Goal: Task Accomplishment & Management: Complete application form

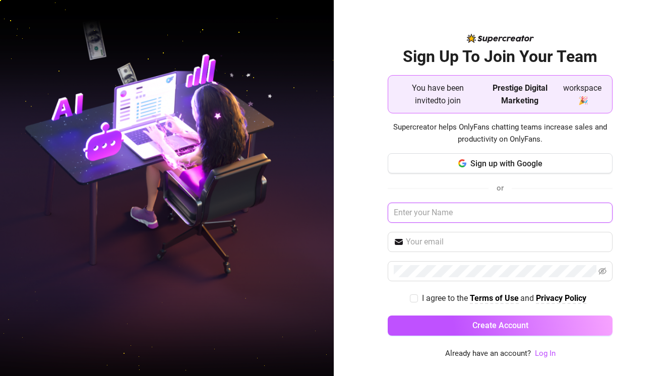
click at [598, 213] on input "text" at bounding box center [500, 213] width 225 height 20
click at [509, 209] on input "text" at bounding box center [500, 213] width 225 height 20
click at [357, 226] on div "Sign Up To Join Your Team You have been invited to join Prestige Digital Market…" at bounding box center [501, 188] width 334 height 376
click at [446, 235] on span at bounding box center [500, 242] width 225 height 20
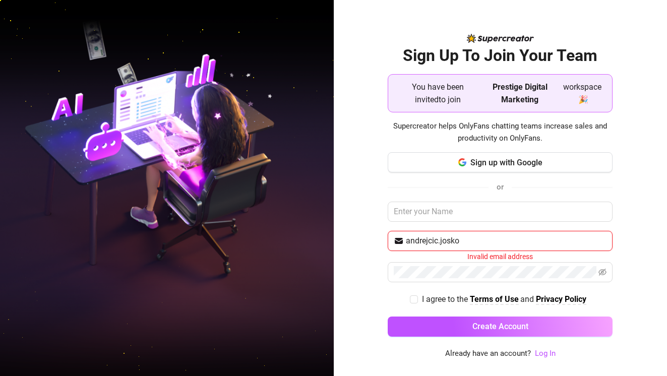
paste input "Loshombres$$$meaman777"
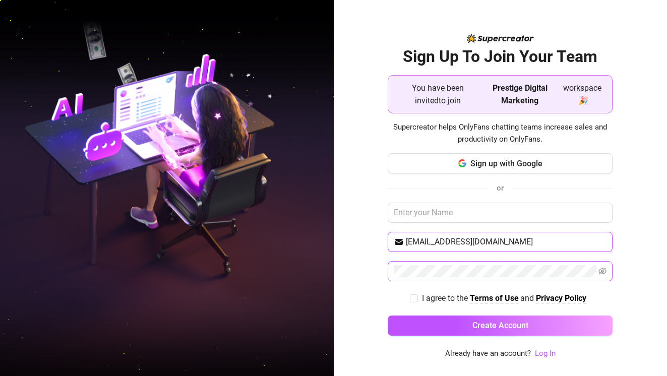
type input "andrejcic.josko@gmail.com"
click at [605, 272] on icon "eye-invisible" at bounding box center [602, 271] width 8 height 8
click at [410, 296] on input "I agree to the Terms of Use and Privacy Policy" at bounding box center [413, 297] width 7 height 7
checkbox input "true"
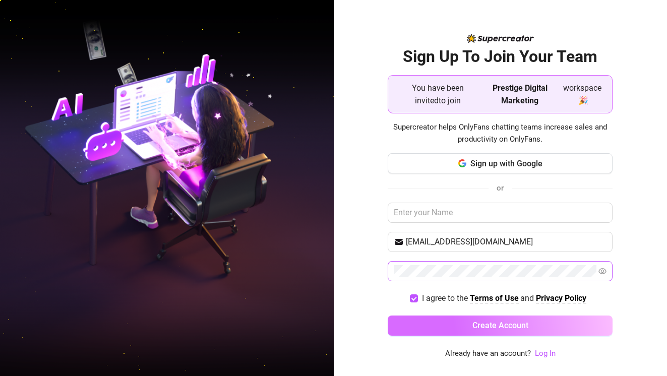
click at [443, 318] on button "Create Account" at bounding box center [500, 325] width 225 height 20
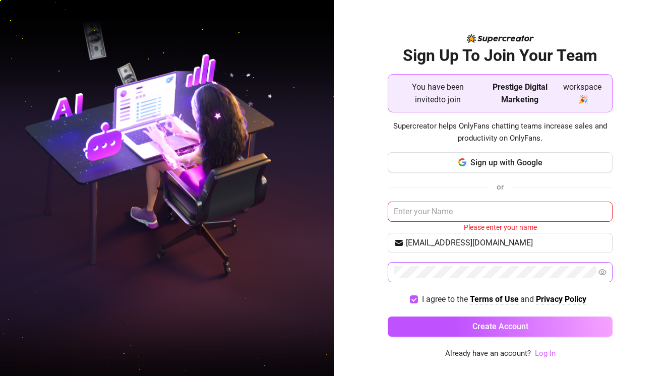
click at [544, 354] on link "Log In" at bounding box center [545, 353] width 21 height 9
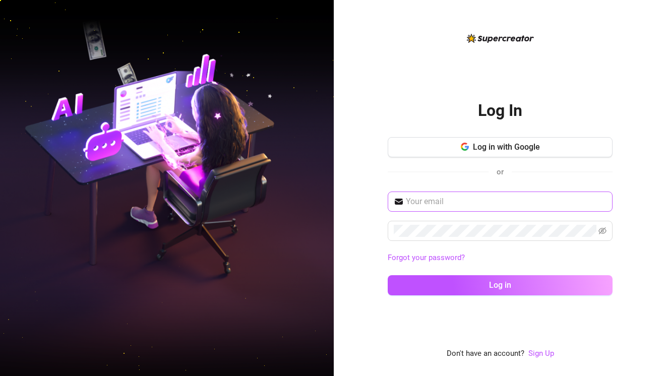
click at [458, 208] on span at bounding box center [500, 202] width 225 height 20
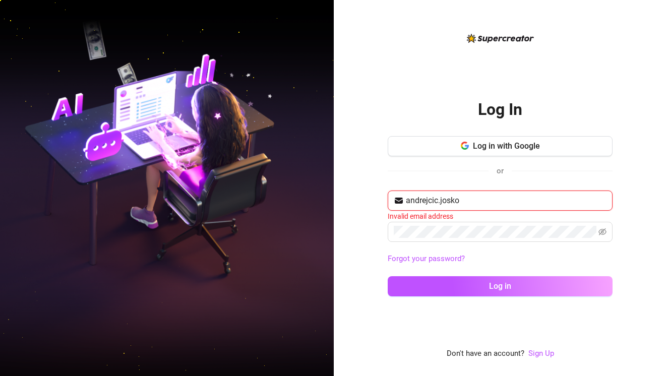
paste input "Loshombres$$$meaman777"
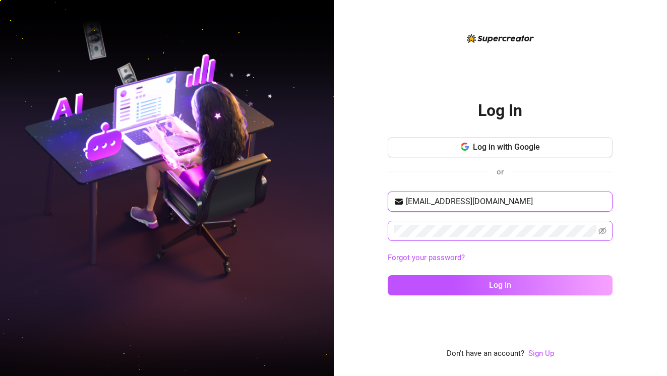
type input "andrejcic.josko@gmail.com"
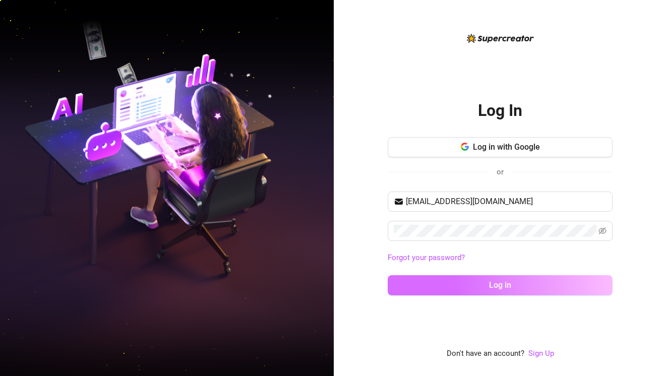
click at [460, 286] on button "Log in" at bounding box center [500, 285] width 225 height 20
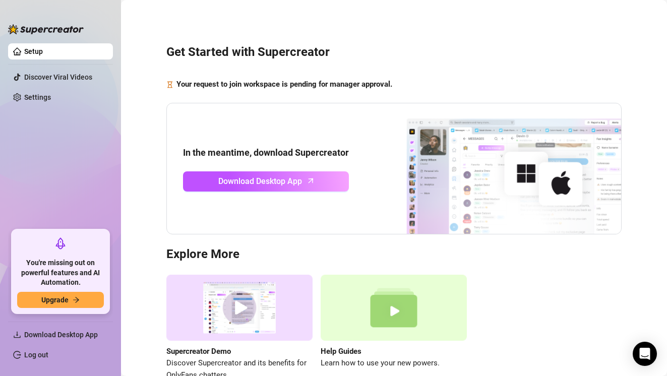
click at [84, 188] on ul "Setup Discover Viral Videos Settings" at bounding box center [60, 132] width 105 height 186
click at [74, 336] on span "Download Desktop App" at bounding box center [61, 335] width 74 height 8
click at [80, 198] on ul "Setup Discover Viral Videos Settings" at bounding box center [60, 132] width 105 height 186
drag, startPoint x: 320, startPoint y: 86, endPoint x: 327, endPoint y: 86, distance: 7.1
click at [323, 86] on strong "Your request to join workspace is pending for manager approval." at bounding box center [284, 84] width 216 height 9
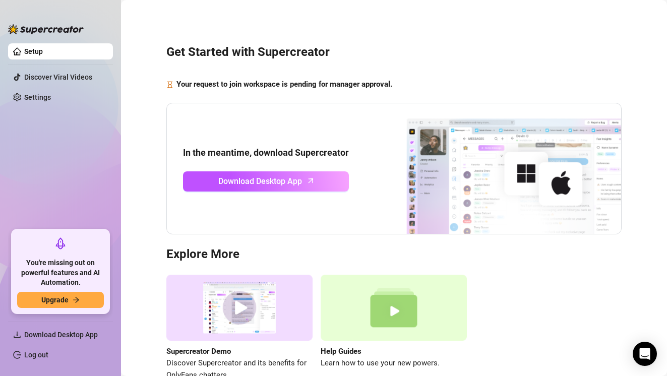
click at [327, 86] on strong "Your request to join workspace is pending for manager approval." at bounding box center [284, 84] width 216 height 9
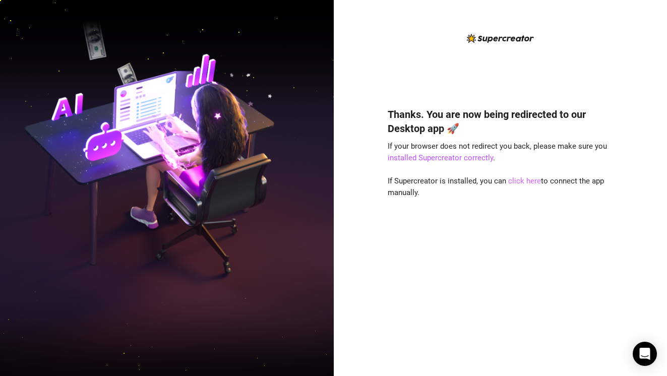
click at [519, 180] on link "click here" at bounding box center [524, 180] width 33 height 9
